Goal: Transaction & Acquisition: Purchase product/service

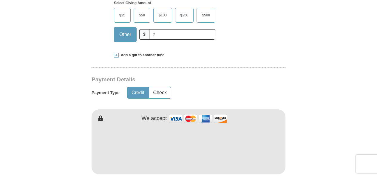
scroll to position [283, 0]
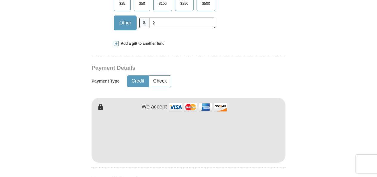
click at [298, 134] on form "Already have an account? Sign in for faster giving. Don't have an account? Crea…" at bounding box center [188, 142] width 340 height 748
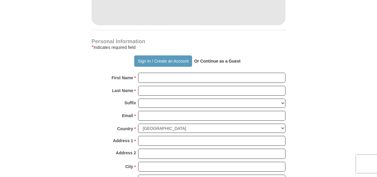
scroll to position [426, 0]
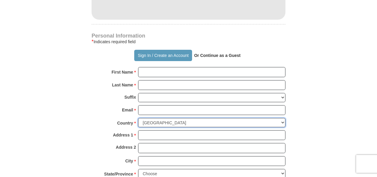
click at [185, 118] on select "[GEOGRAPHIC_DATA] [GEOGRAPHIC_DATA] [GEOGRAPHIC_DATA] [GEOGRAPHIC_DATA] [GEOGRA…" at bounding box center [211, 122] width 147 height 9
click at [138, 118] on select "[GEOGRAPHIC_DATA] [GEOGRAPHIC_DATA] [GEOGRAPHIC_DATA] [GEOGRAPHIC_DATA] [GEOGRA…" at bounding box center [211, 122] width 147 height 9
select select "KE"
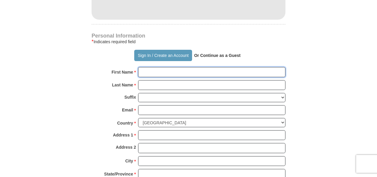
click at [177, 67] on input "First Name *" at bounding box center [211, 72] width 147 height 10
type input "[PERSON_NAME]"
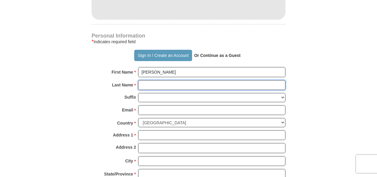
type input "Muriithi"
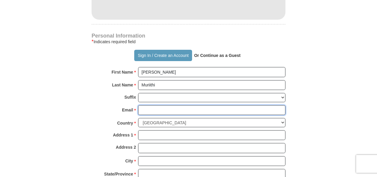
type input "[EMAIL_ADDRESS][DOMAIN_NAME]"
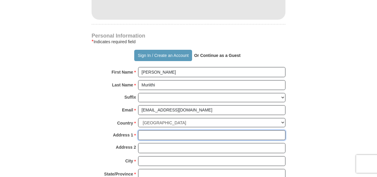
type input "254729213302, Ruiru"
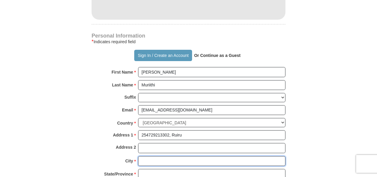
type input "[GEOGRAPHIC_DATA]"
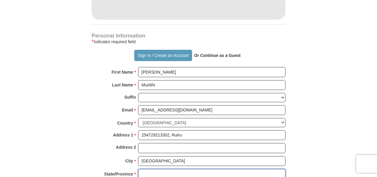
type input "[GEOGRAPHIC_DATA]"
type input "00232"
type input "254729213302"
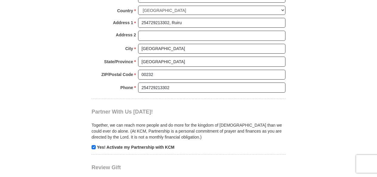
scroll to position [545, 0]
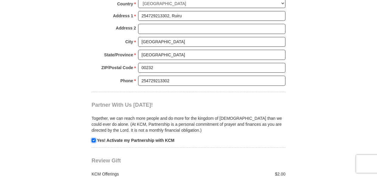
click at [94, 138] on input "checkbox" at bounding box center [94, 140] width 4 height 4
checkbox input "false"
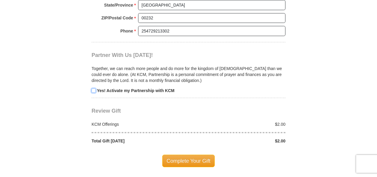
scroll to position [605, 0]
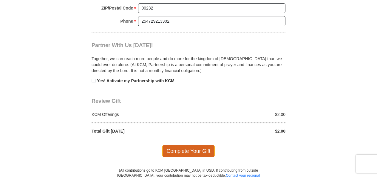
click at [186, 145] on span "Complete Your Gift" at bounding box center [188, 151] width 53 height 13
